Goal: Information Seeking & Learning: Learn about a topic

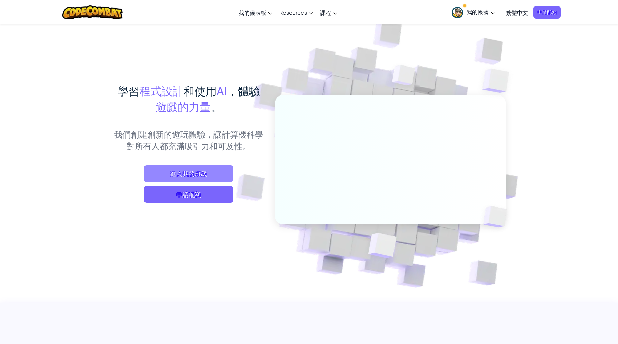
click at [210, 177] on span "進入我的班級" at bounding box center [189, 173] width 90 height 17
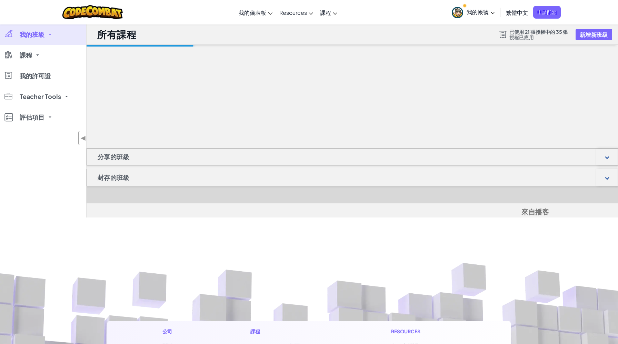
click at [194, 177] on div "封存的班級" at bounding box center [351, 177] width 531 height 17
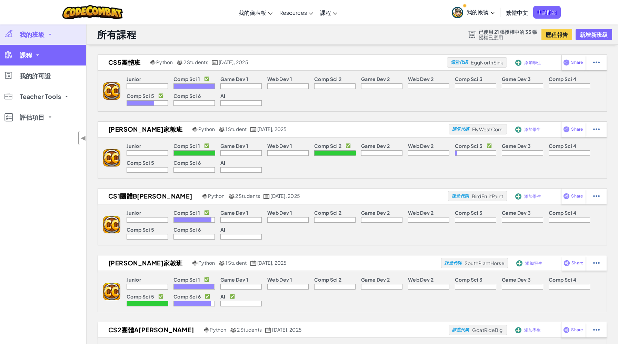
click at [28, 51] on link "課程" at bounding box center [43, 55] width 86 height 21
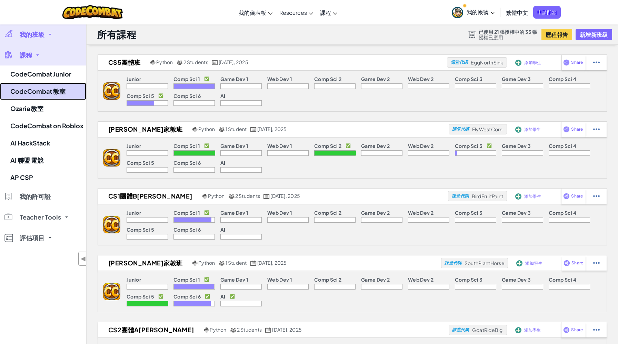
click at [42, 93] on link "CodeCombat 教室" at bounding box center [43, 91] width 86 height 17
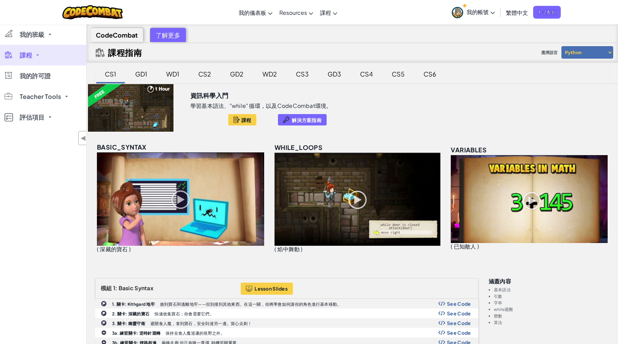
click at [424, 68] on div "CS6" at bounding box center [429, 74] width 27 height 16
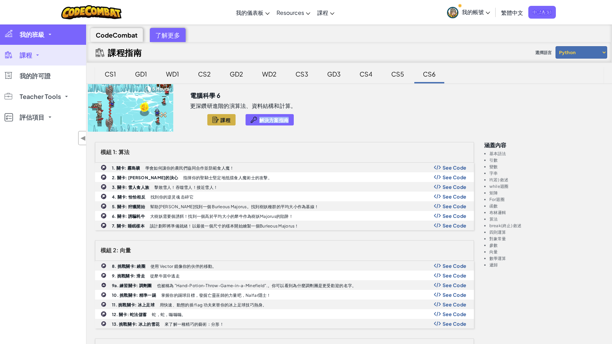
click at [41, 38] on link "我的班級" at bounding box center [43, 34] width 86 height 21
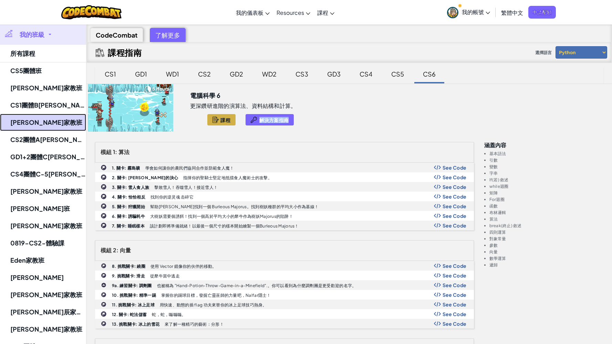
click at [32, 121] on link "[PERSON_NAME]家教班" at bounding box center [43, 122] width 86 height 17
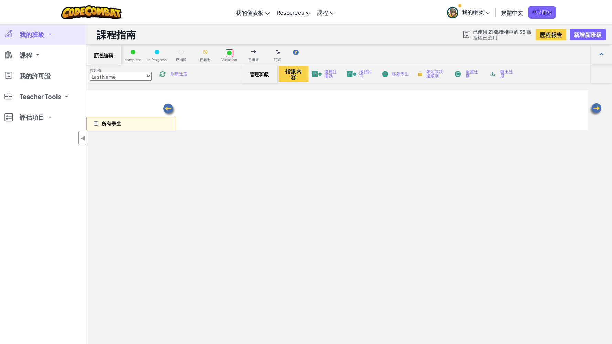
select select "5817d673e85d1220db624ca4"
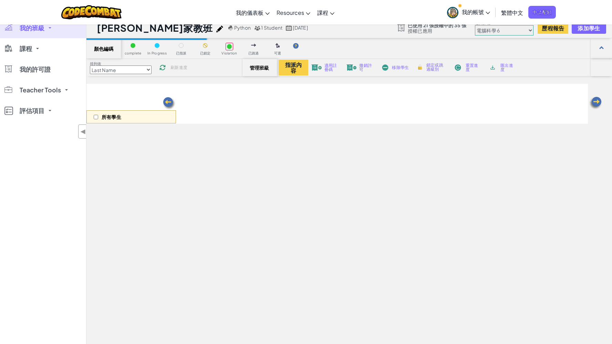
scroll to position [7, 0]
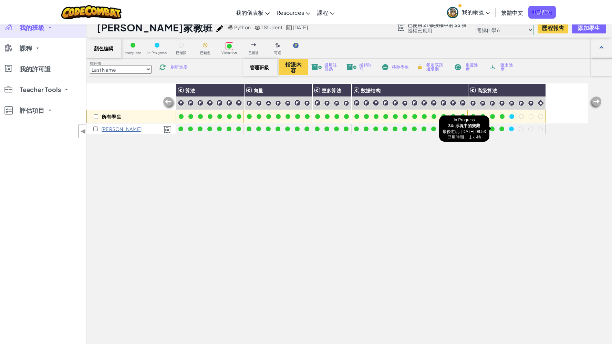
click at [510, 128] on div at bounding box center [511, 128] width 5 height 5
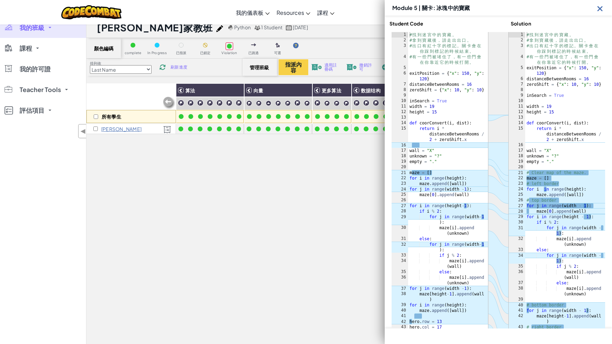
scroll to position [143, 0]
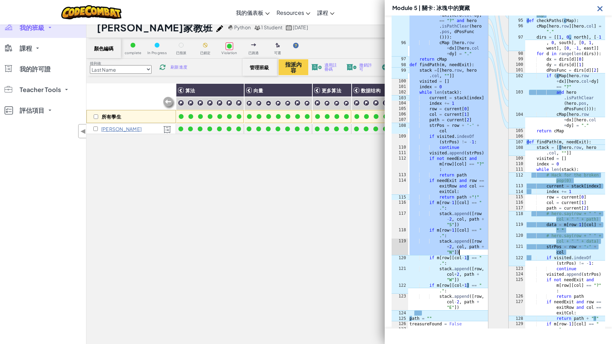
scroll to position [975, 0]
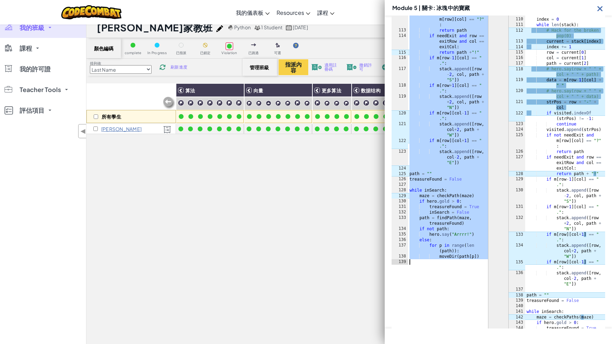
drag, startPoint x: 410, startPoint y: 42, endPoint x: 473, endPoint y: 274, distance: 240.0
type textarea "moveDir(path[p])"
click at [602, 10] on img at bounding box center [600, 8] width 9 height 9
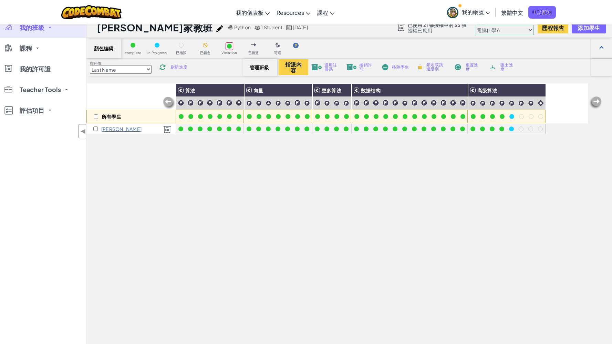
scroll to position [0, 0]
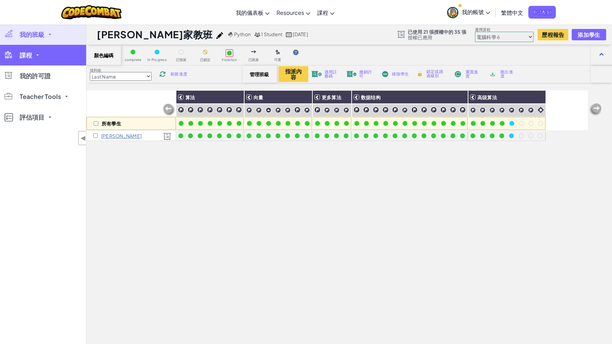
click at [33, 54] on link "課程" at bounding box center [43, 55] width 86 height 21
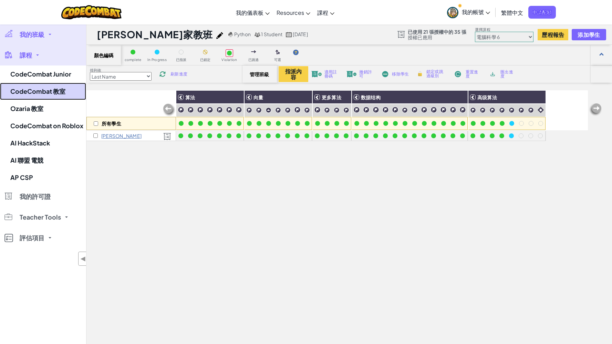
click at [47, 89] on link "CodeCombat 教室" at bounding box center [43, 91] width 86 height 17
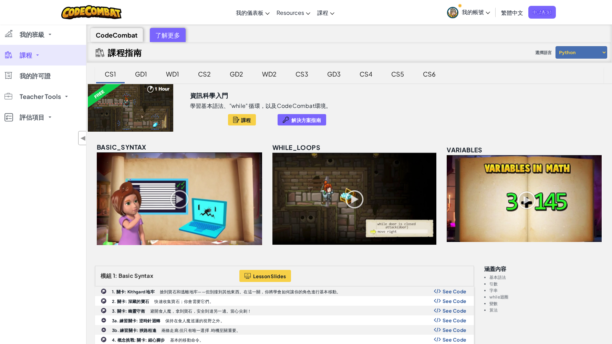
click at [427, 76] on div "CS6" at bounding box center [429, 74] width 27 height 16
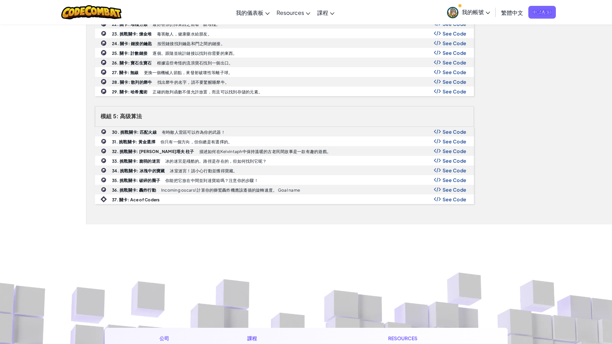
scroll to position [452, 0]
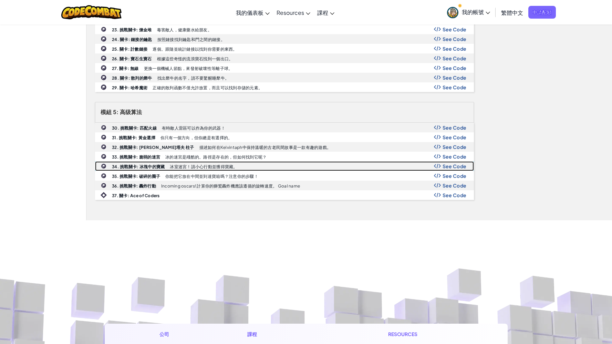
click at [149, 169] on b "34. 挑戰關卡: 冰塊中的寶藏" at bounding box center [138, 166] width 53 height 5
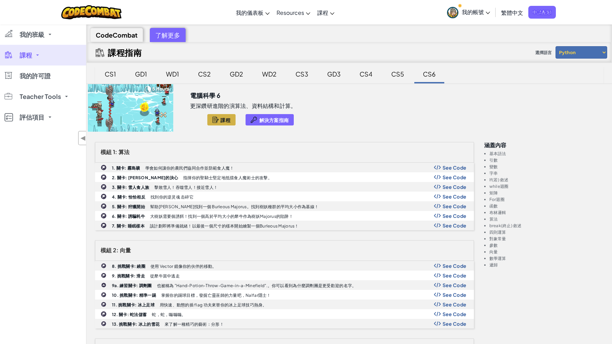
select select "5817d673e85d1220db624ca4"
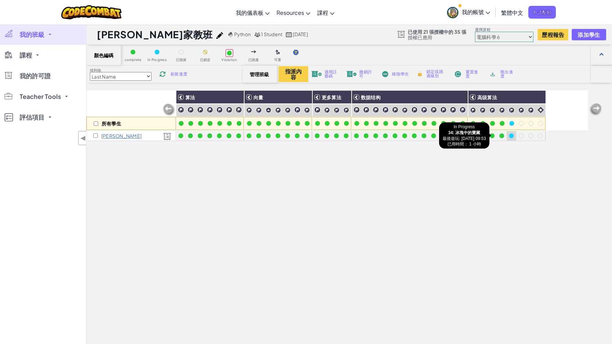
click at [511, 136] on div at bounding box center [511, 135] width 5 height 5
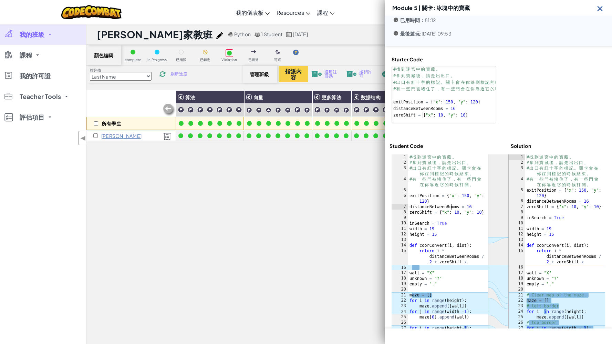
scroll to position [21, 0]
type textarea "moveDir(path[p])"
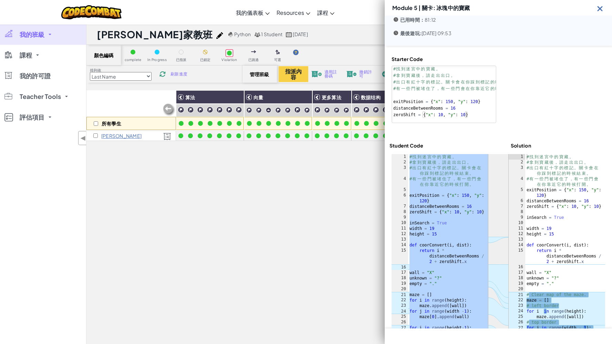
click at [600, 8] on img at bounding box center [600, 8] width 9 height 9
